Goal: Transaction & Acquisition: Purchase product/service

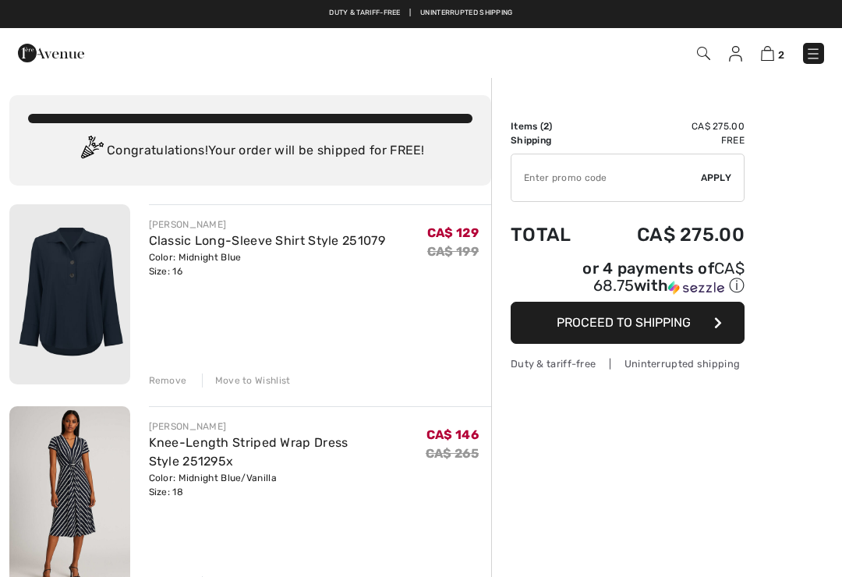
click at [538, 174] on input "TEXT" at bounding box center [607, 177] width 190 height 47
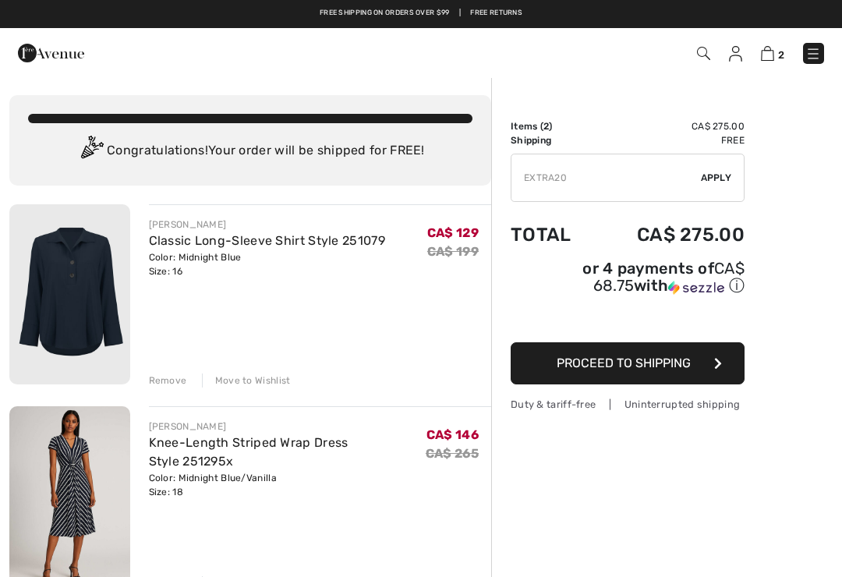
type input "EXTRA20"
click at [714, 189] on div "✔ Apply Remove" at bounding box center [628, 178] width 234 height 48
click at [718, 180] on span "Apply" at bounding box center [716, 178] width 31 height 14
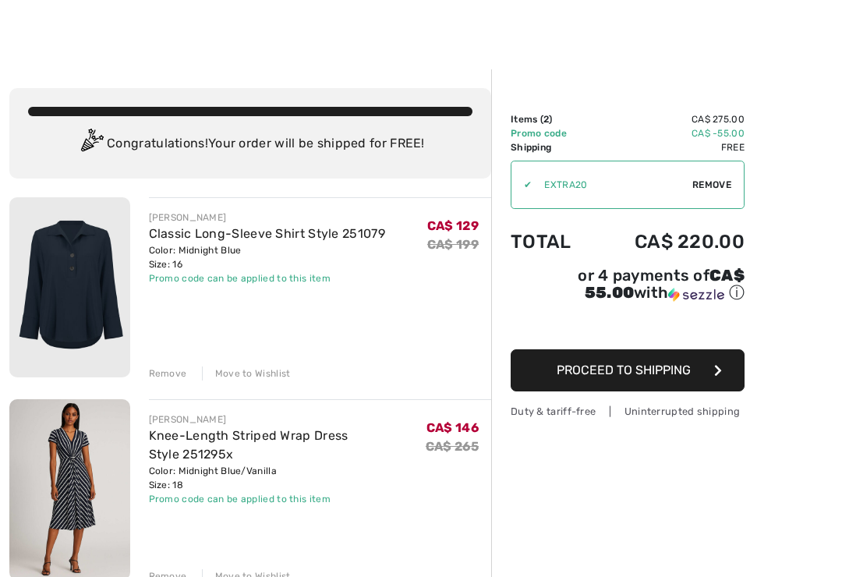
scroll to position [11, 0]
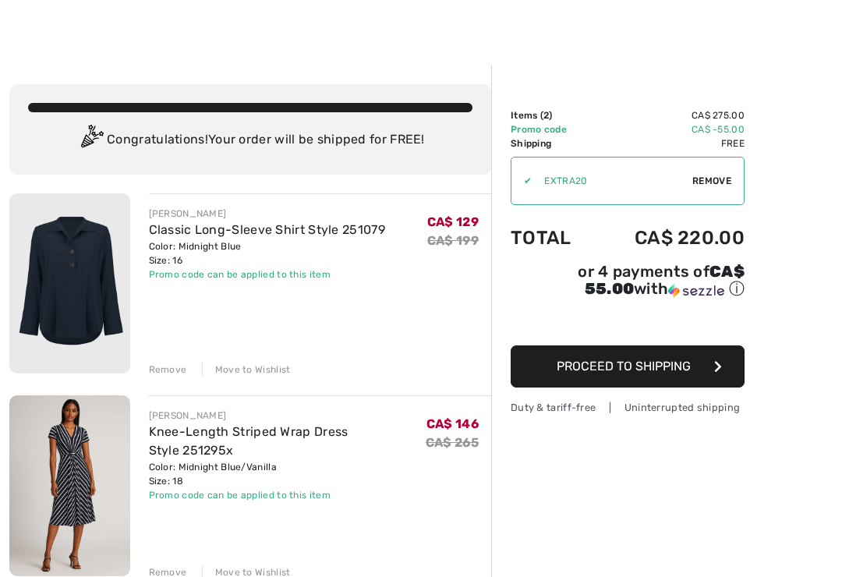
click at [163, 569] on div "Remove" at bounding box center [168, 572] width 38 height 14
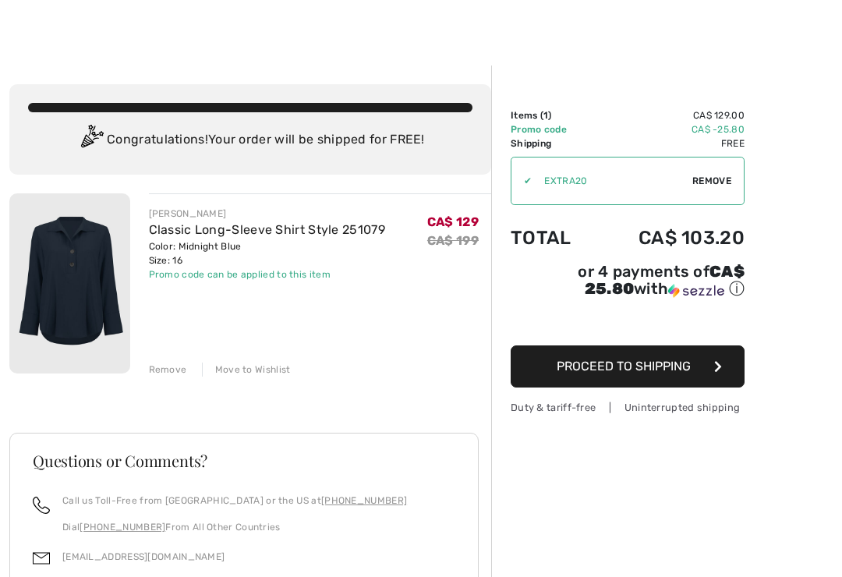
click at [175, 232] on link "Classic Long-Sleeve Shirt Style 251079" at bounding box center [267, 229] width 236 height 15
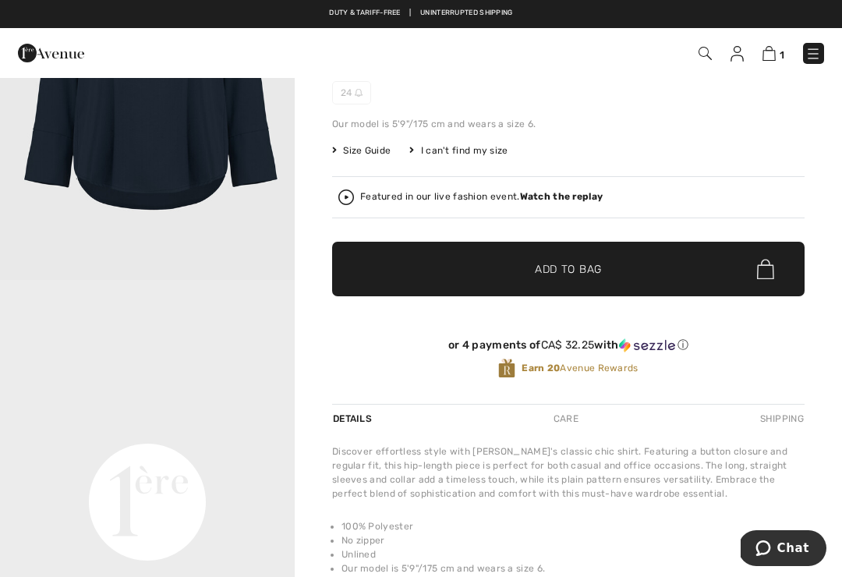
scroll to position [182, 0]
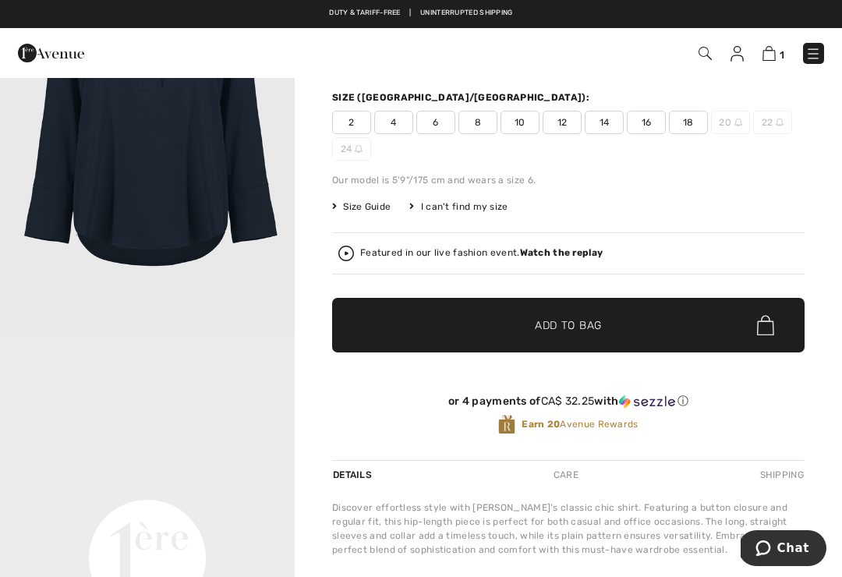
click at [532, 260] on div "Featured in our live fashion event. Watch the replay" at bounding box center [568, 254] width 460 height 16
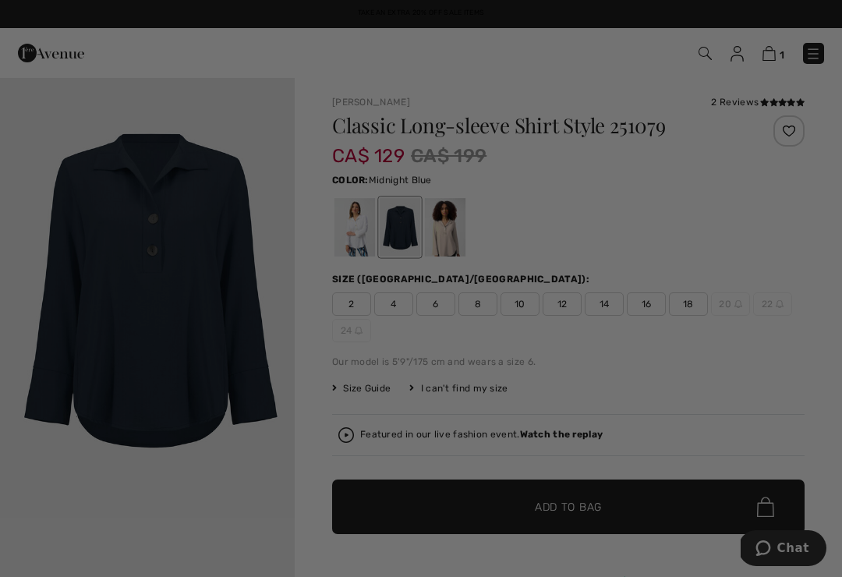
scroll to position [0, 0]
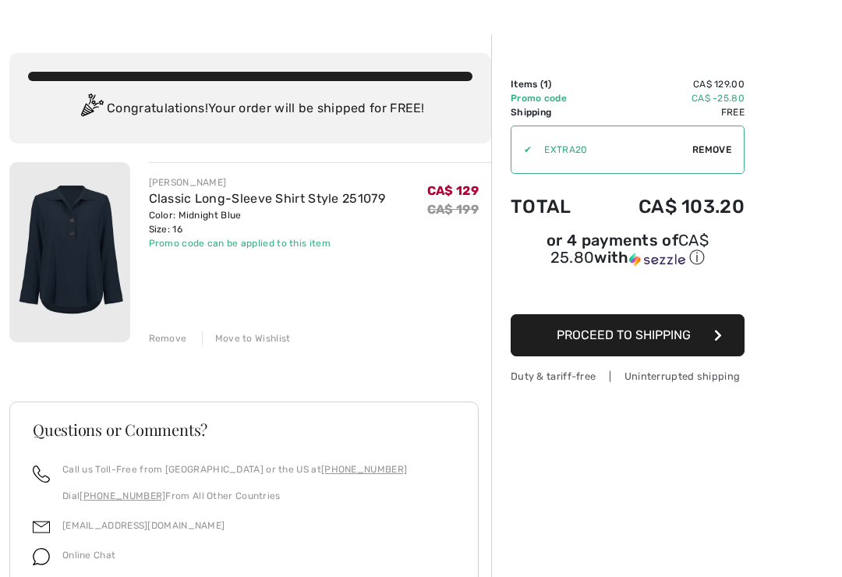
scroll to position [43, 0]
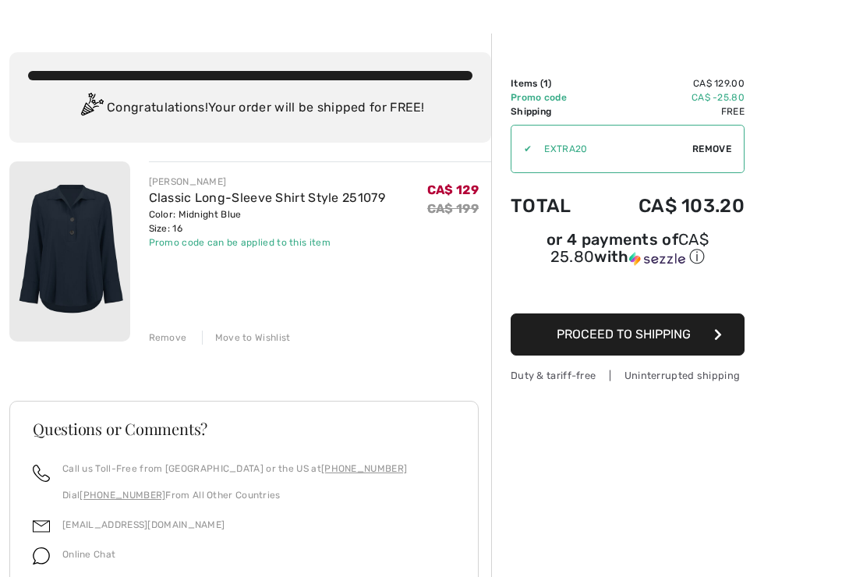
click at [165, 204] on link "Classic Long-Sleeve Shirt Style 251079" at bounding box center [267, 197] width 236 height 15
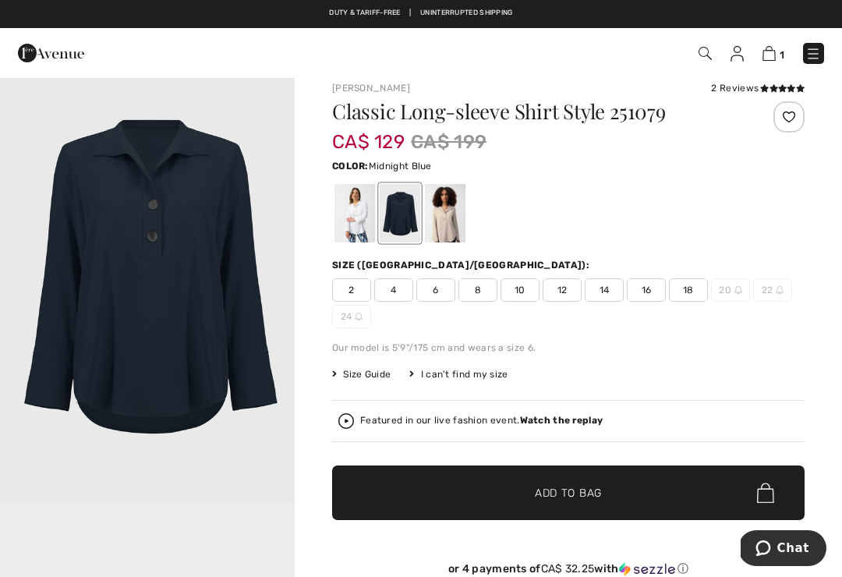
click at [774, 55] on img at bounding box center [769, 53] width 13 height 15
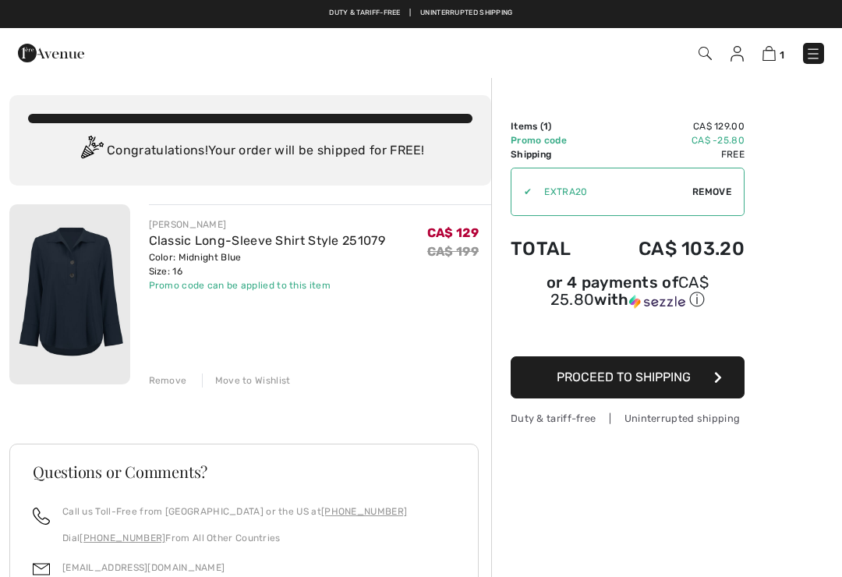
click at [155, 388] on div "Remove" at bounding box center [168, 381] width 38 height 14
